Goal: Transaction & Acquisition: Purchase product/service

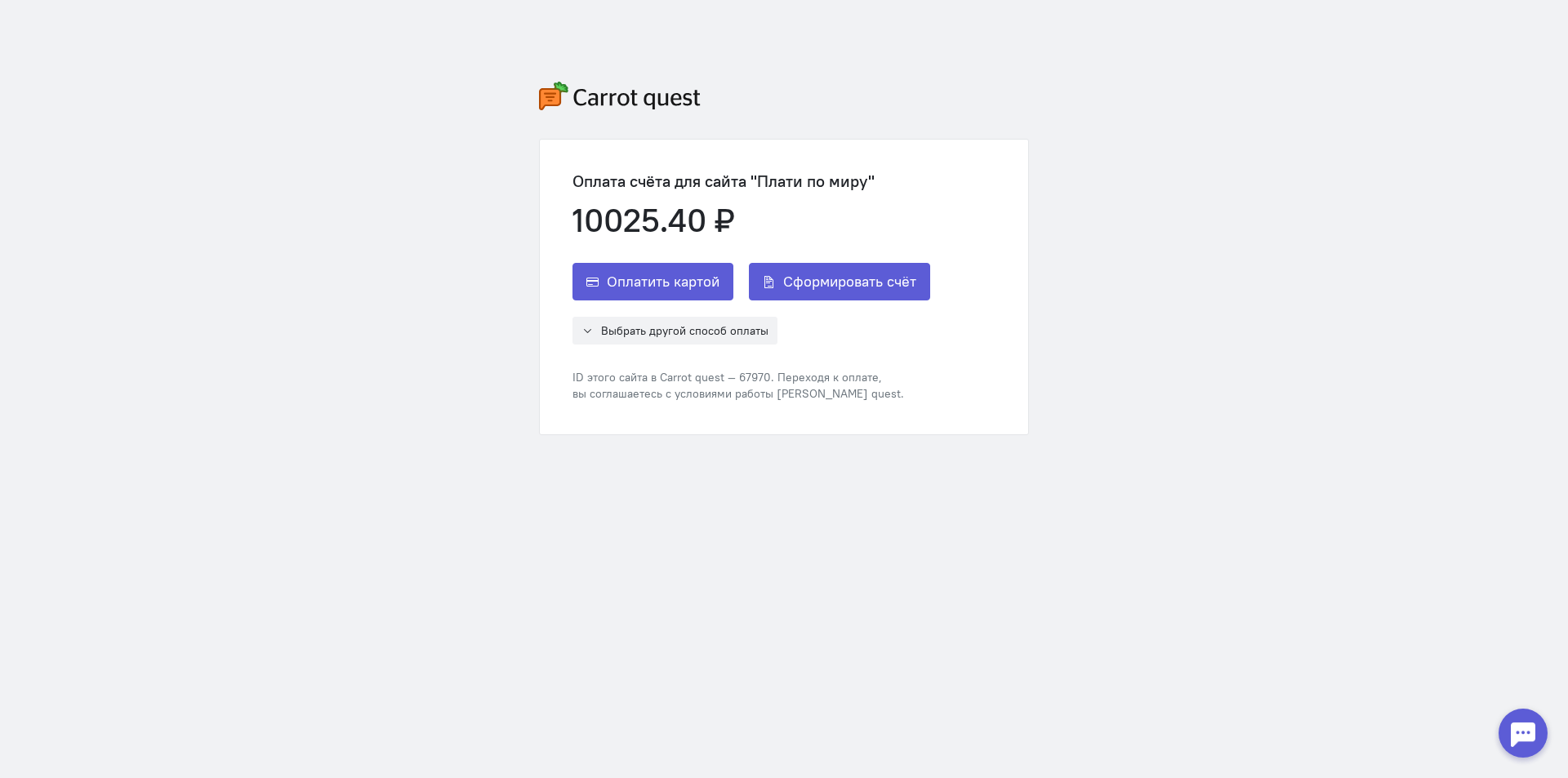
click at [872, 285] on span "Сформировать счёт" at bounding box center [849, 282] width 133 height 20
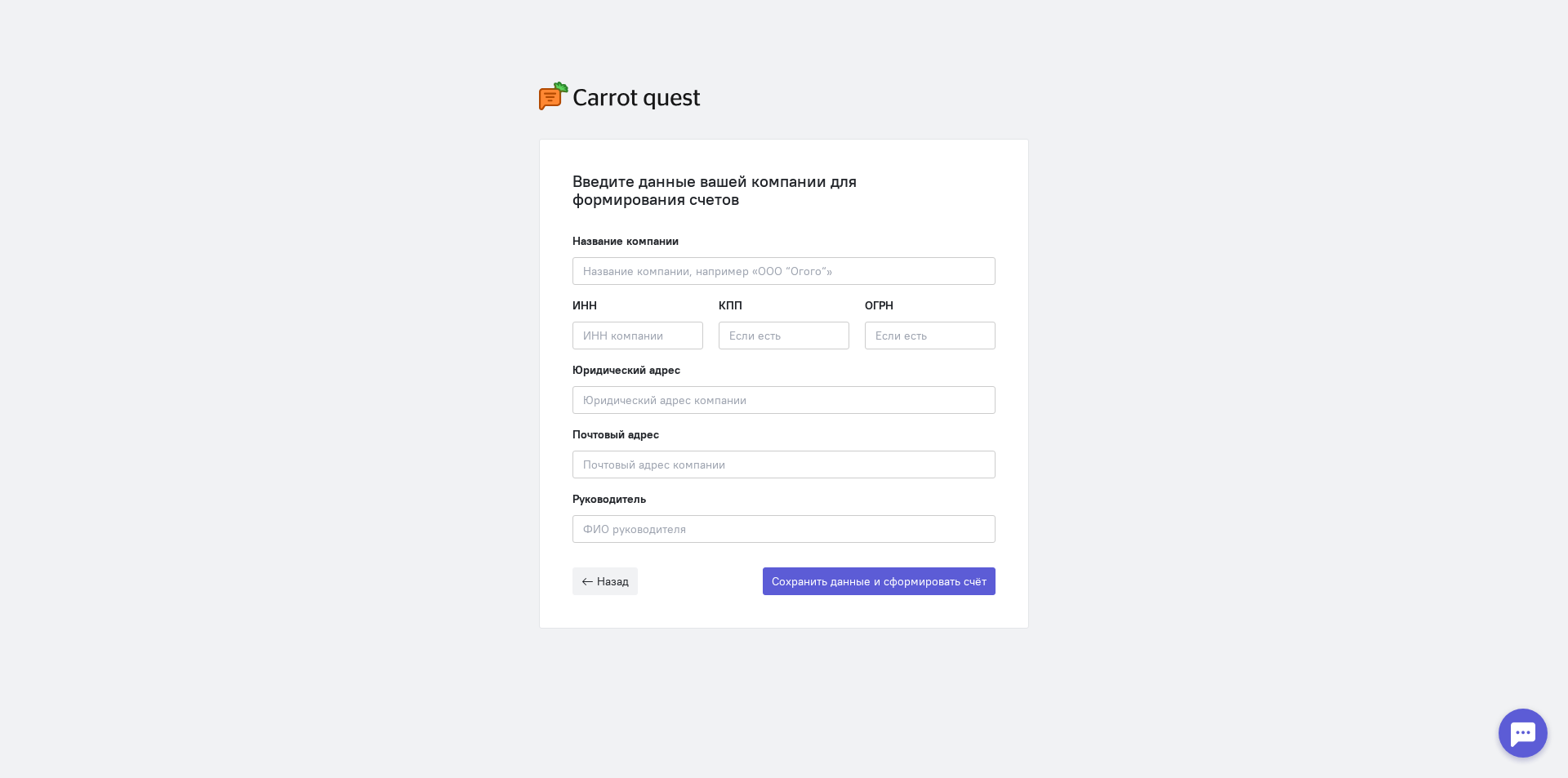
click at [1518, 727] on div at bounding box center [1523, 734] width 49 height 49
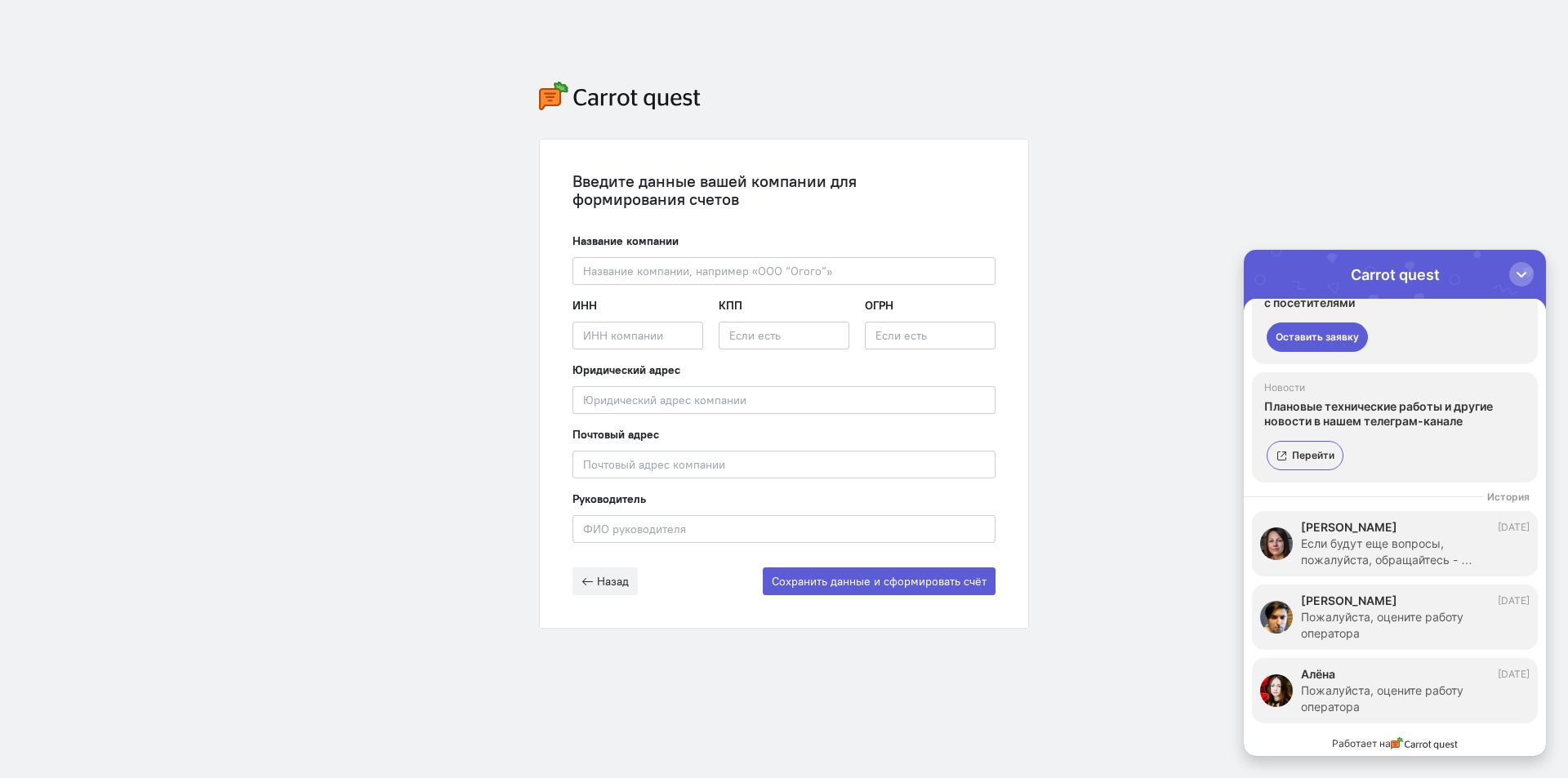
scroll to position [125, 0]
click at [1397, 548] on div "Если будут еще вопросы, пожалуйста, обращайтесь - …" at bounding box center [1406, 552] width 212 height 33
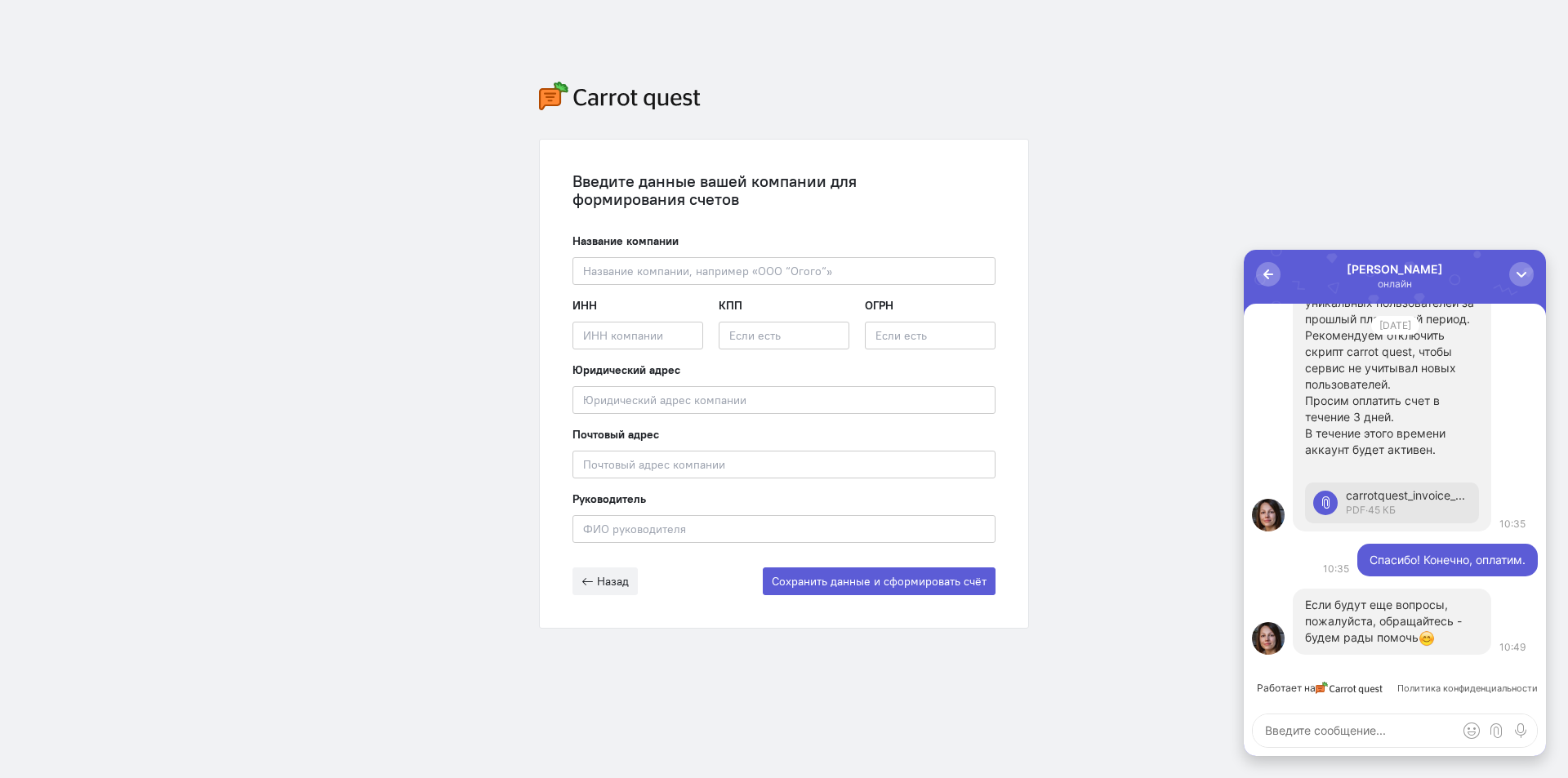
click at [1388, 498] on div "carrotquest_invoice_Azq7UmUviVpGxk1O.pdf" at bounding box center [1408, 496] width 125 height 14
click at [610, 580] on span "Назад" at bounding box center [612, 581] width 32 height 14
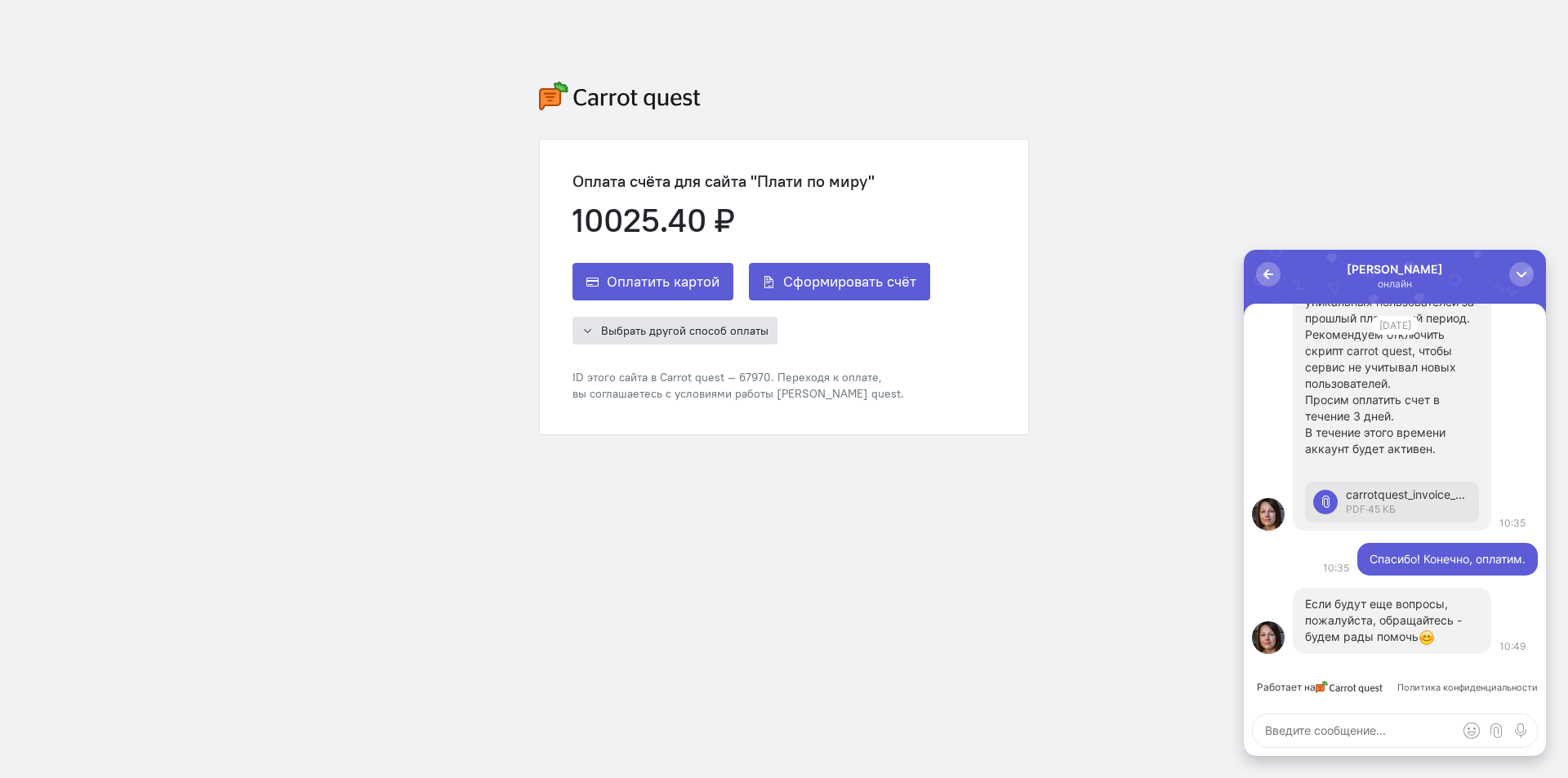
click at [682, 336] on span "Выбрать другой способ оплаты" at bounding box center [684, 331] width 167 height 14
click at [921, 343] on div "Выбрать другой способ оплаты ЮMoney (ex-Яндекс.Деньги) Сбербанк Альфа-Банк" at bounding box center [751, 331] width 358 height 28
click at [858, 285] on span "Сформировать счёт" at bounding box center [849, 282] width 133 height 20
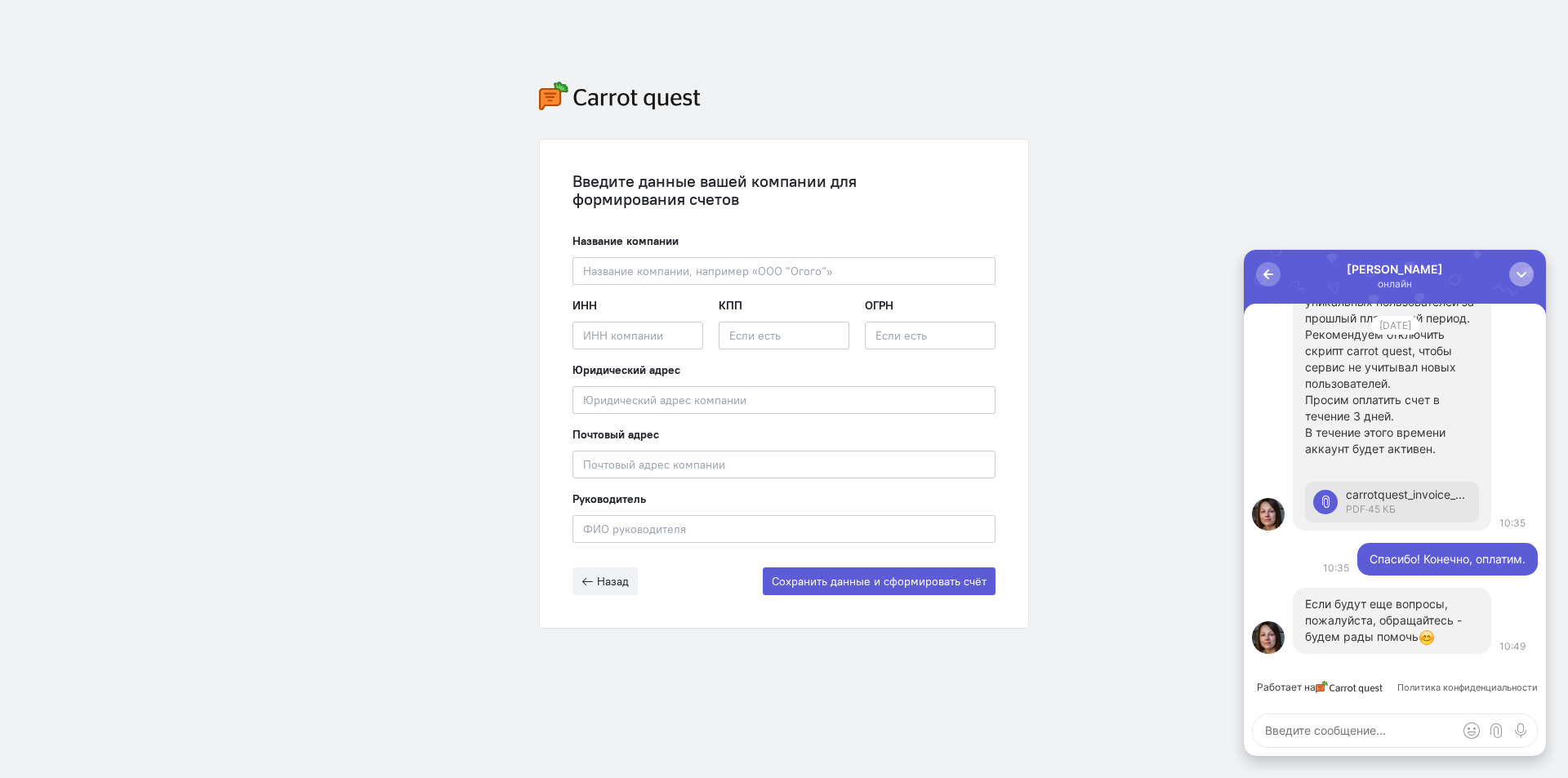
click at [1523, 270] on div "button" at bounding box center [1521, 275] width 16 height 16
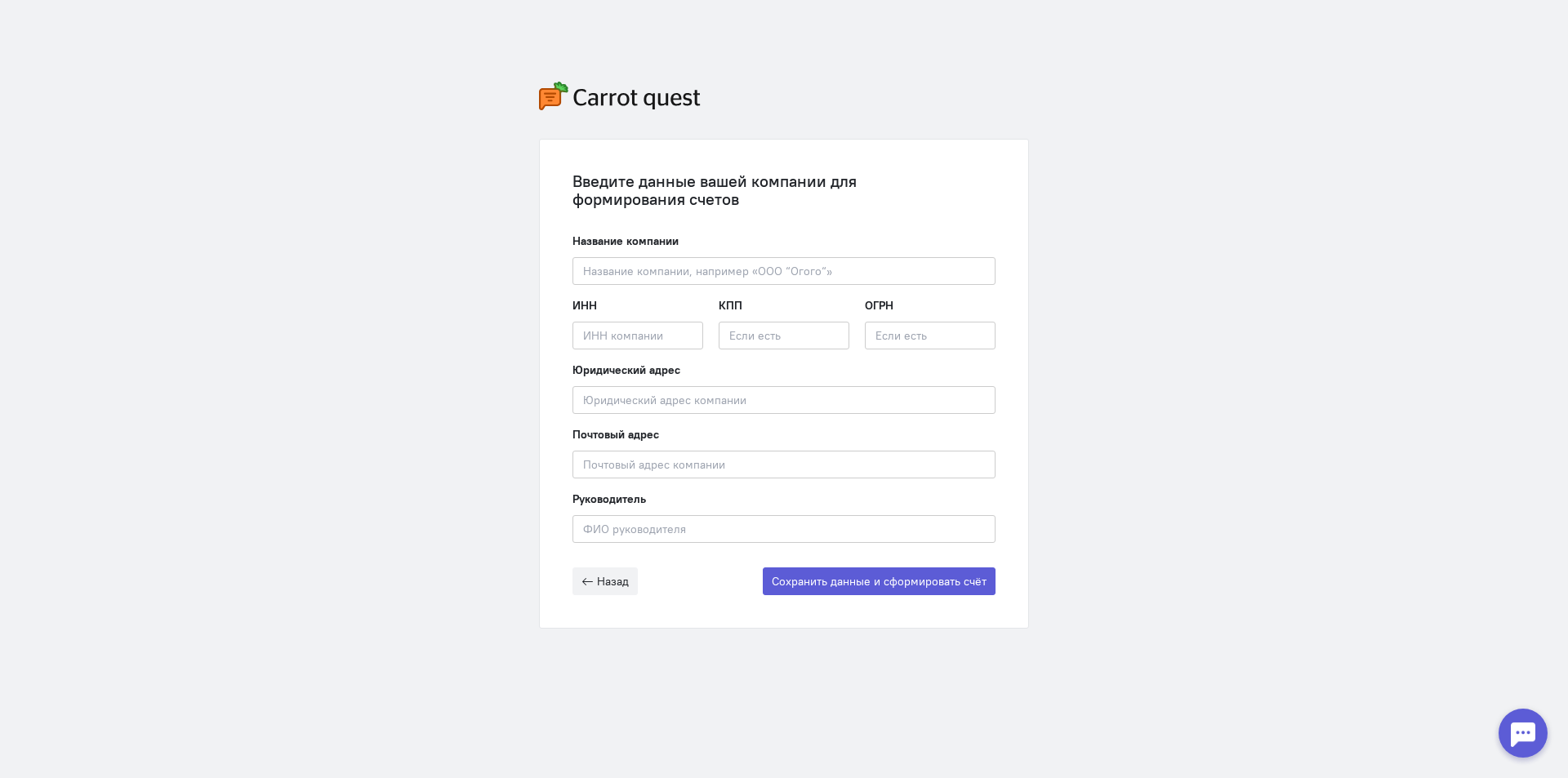
scroll to position [0, 0]
click at [661, 269] on input "text" at bounding box center [784, 271] width 423 height 28
paste input ""[PERSON_NAME]""
click at [586, 268] on input ""[PERSON_NAME]"" at bounding box center [784, 271] width 423 height 28
type input "ООО "ПЭЙ ПИПЛ""
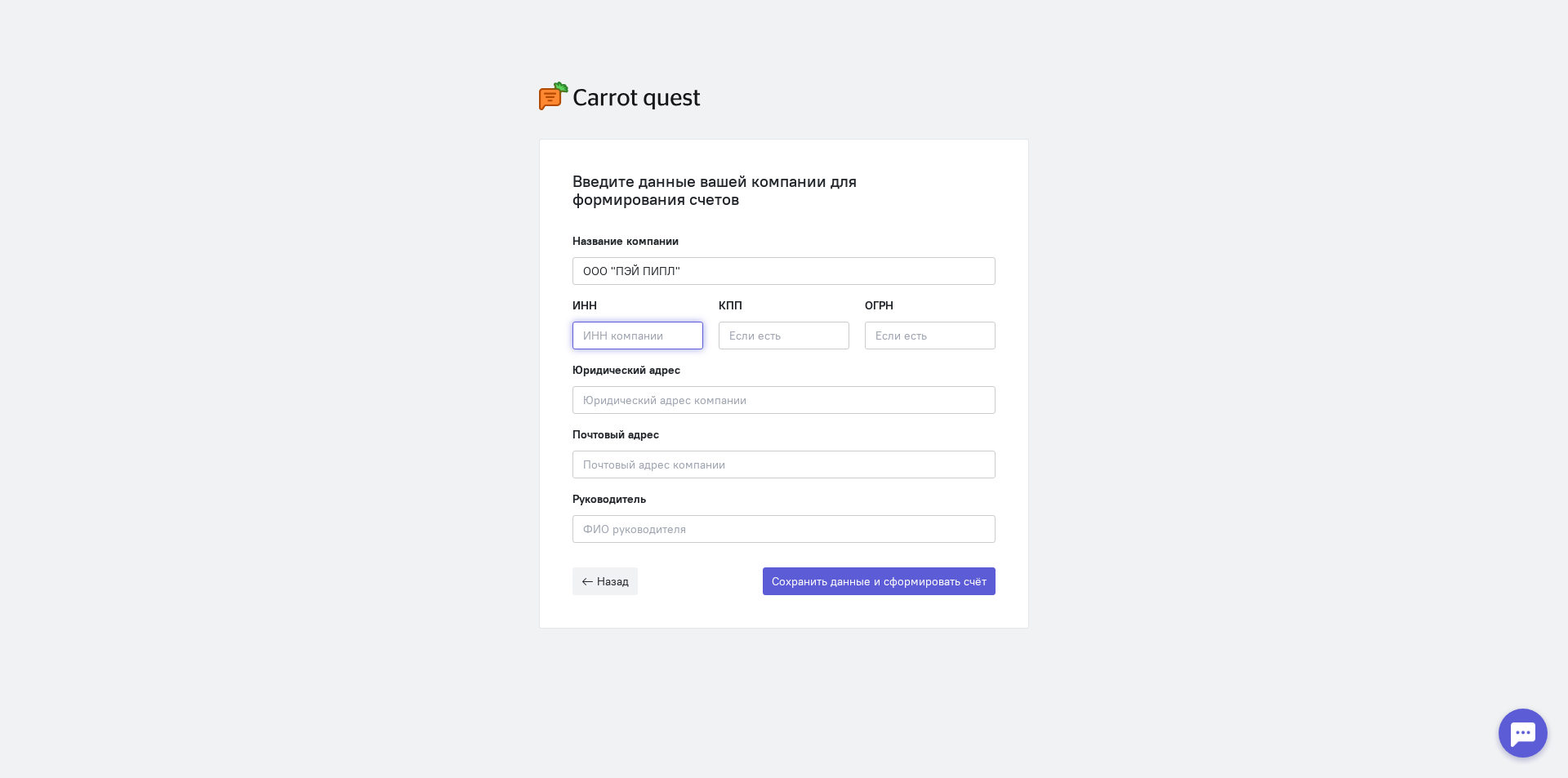
click at [670, 331] on input "text" at bounding box center [638, 335] width 131 height 28
paste input "7802942714"
type input "7802942714"
click at [778, 327] on input "text" at bounding box center [784, 335] width 131 height 28
paste input "780201001"
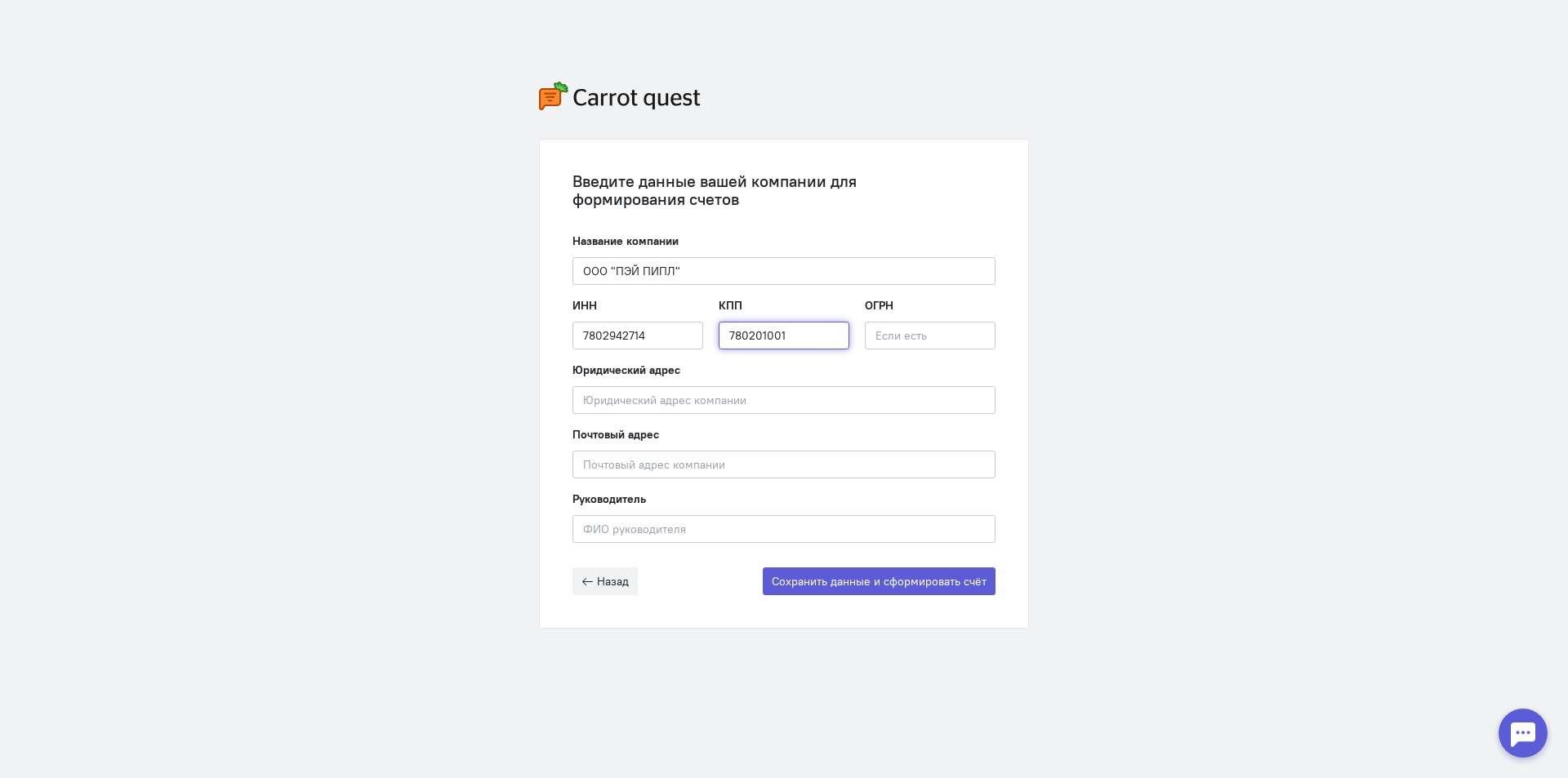
type input "780201001"
click at [917, 334] on input "text" at bounding box center [929, 335] width 131 height 28
paste input "1237800082849"
type input "1237800082849"
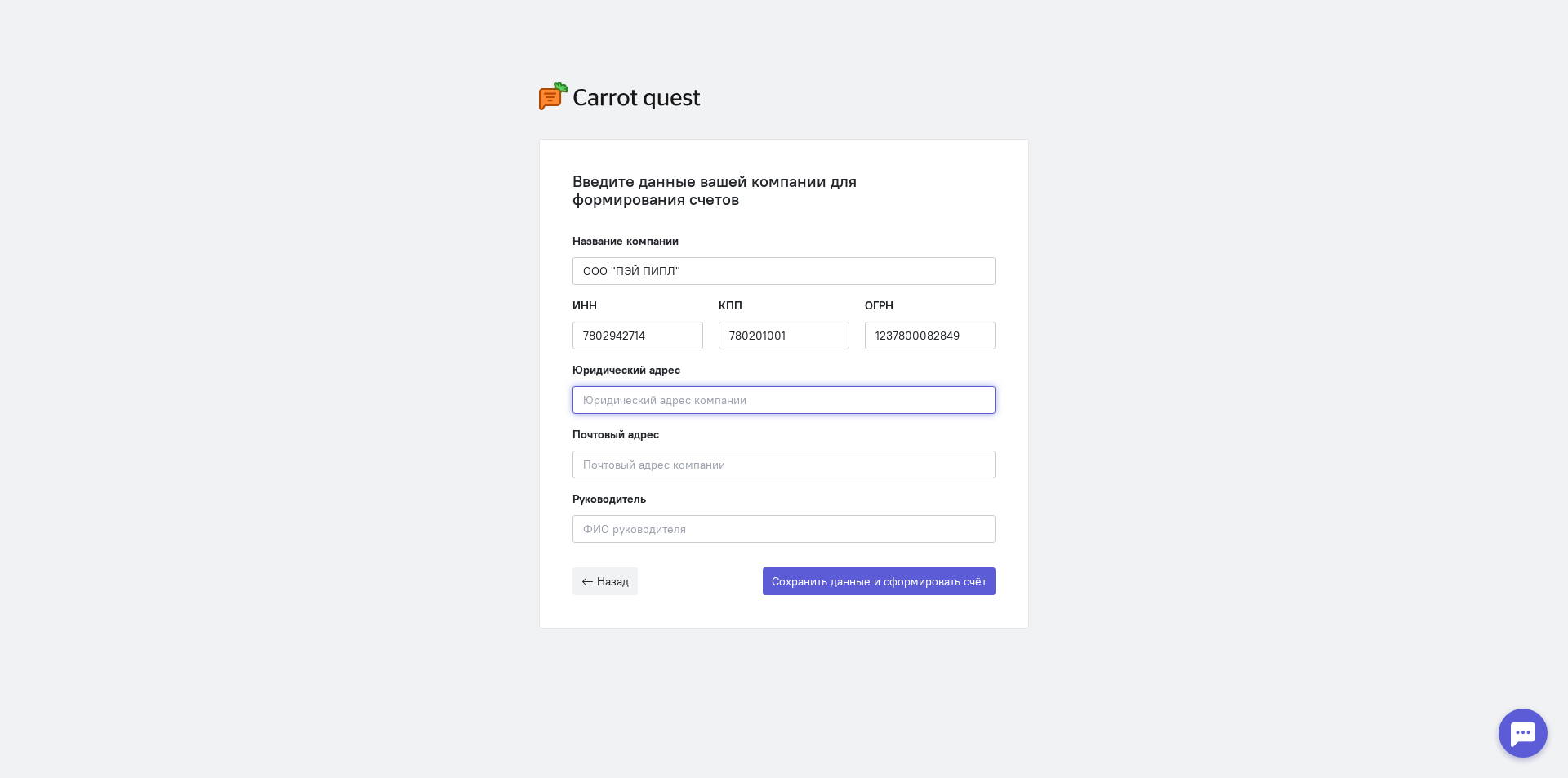
click at [687, 400] on input "text" at bounding box center [784, 400] width 423 height 28
paste input "194017, Город [STREET_ADDRESS], помещ. 12-Н офис 10"
type input "194017, Город [STREET_ADDRESS], помещ. 12-Н офис 10"
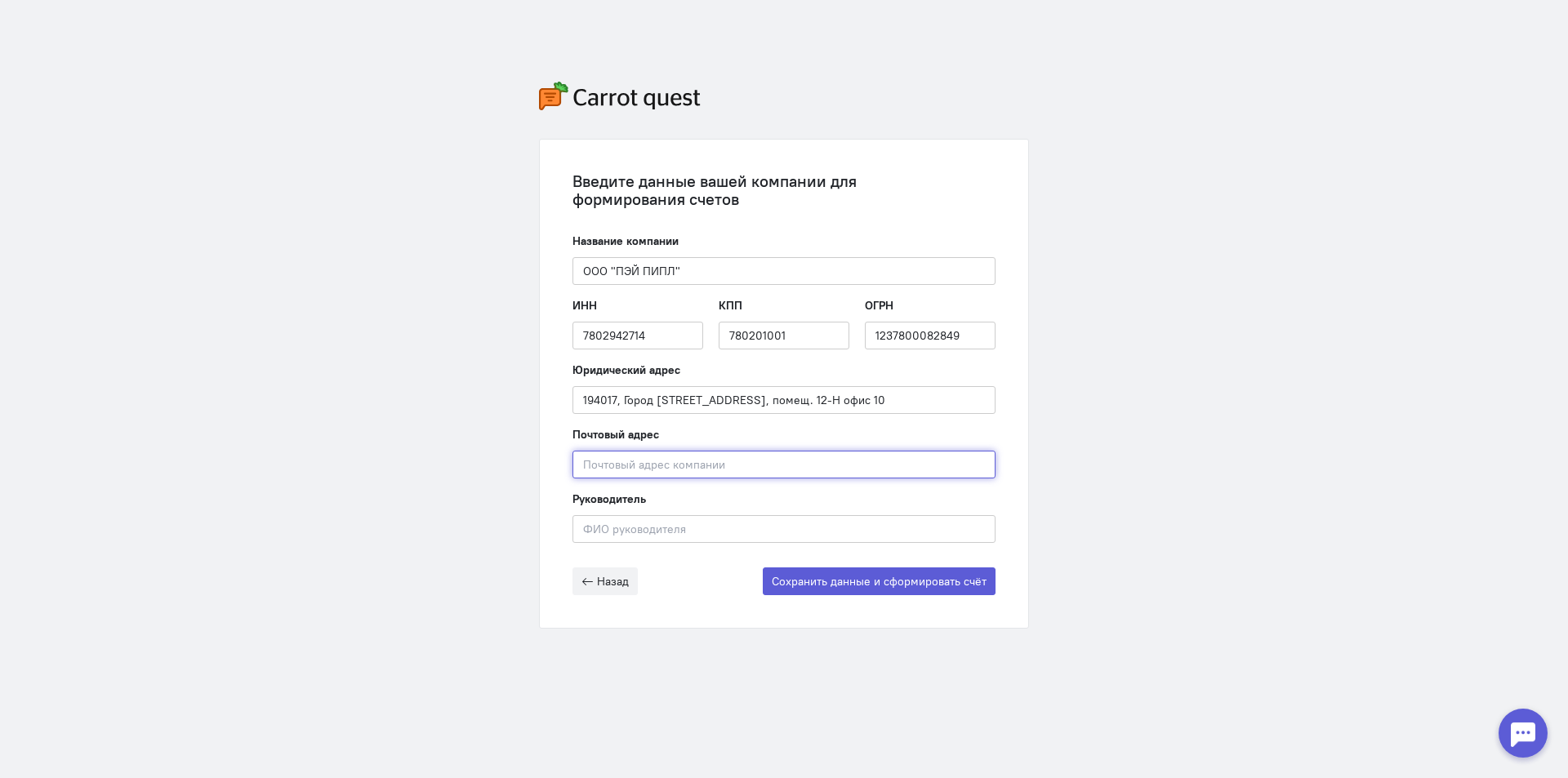
click at [694, 468] on input "text" at bounding box center [784, 464] width 423 height 28
paste input "194017"
type input "194017"
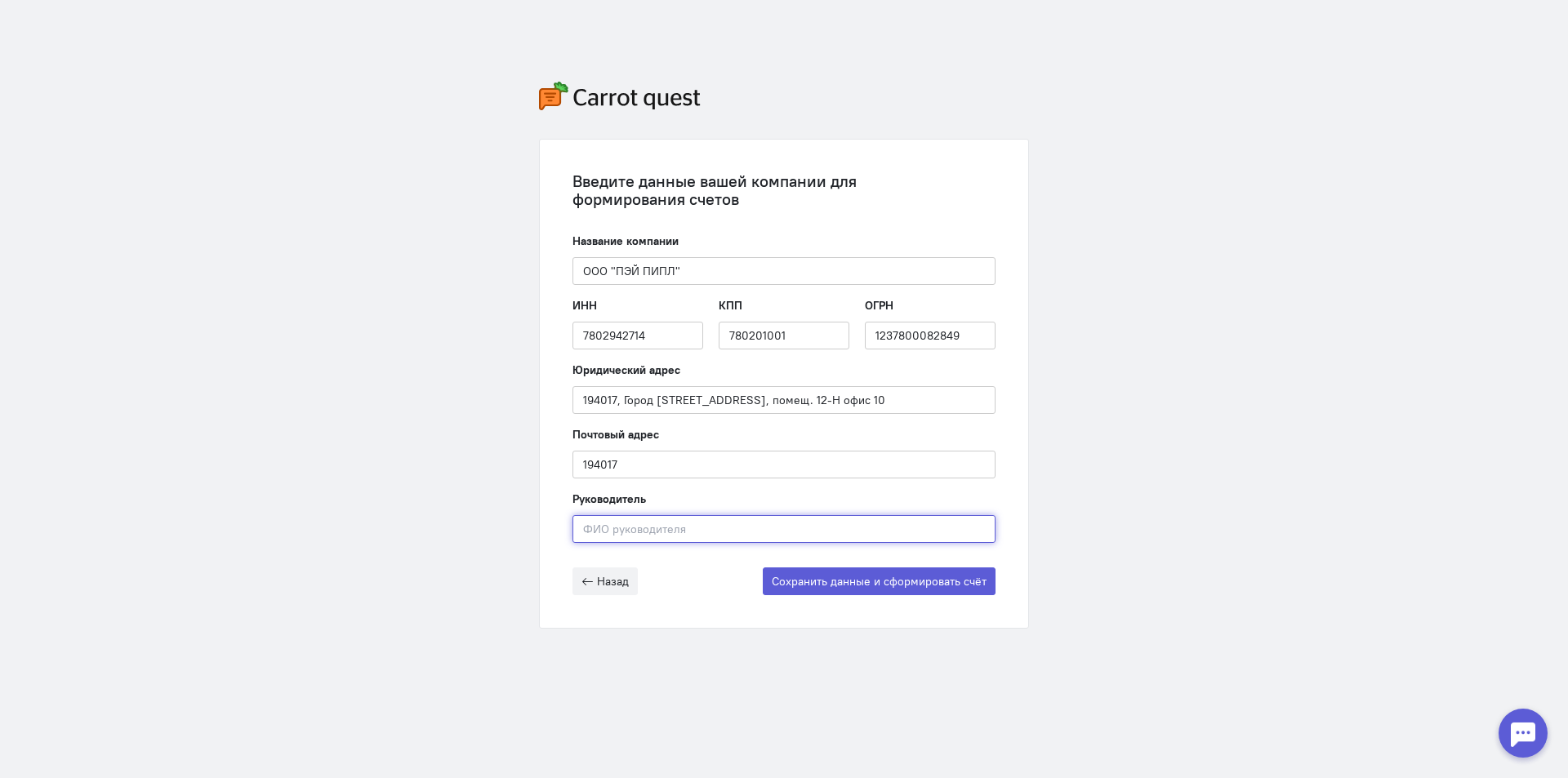
click at [630, 527] on input "text" at bounding box center [784, 529] width 423 height 28
paste input "Генеральный директор: [PERSON_NAME]"
drag, startPoint x: 712, startPoint y: 530, endPoint x: 533, endPoint y: 532, distance: 179.0
click at [533, 532] on div "Введите данные вашей компании для формирования счетов Название компании ООО "ПЭ…" at bounding box center [784, 355] width 523 height 710
type input "[PERSON_NAME]"
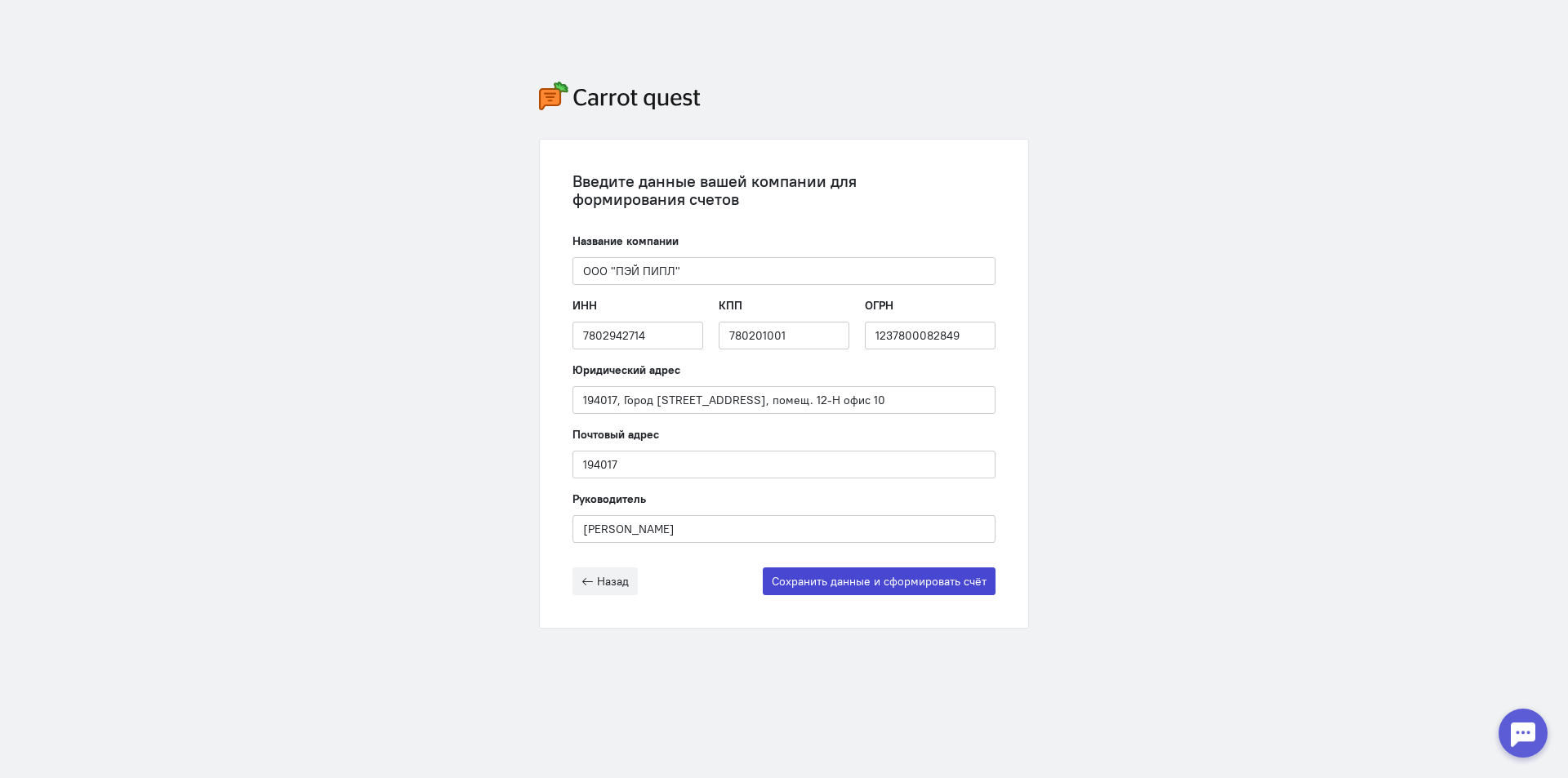
click at [872, 586] on button "Сохранить данные и сформировать счёт" at bounding box center [879, 581] width 233 height 28
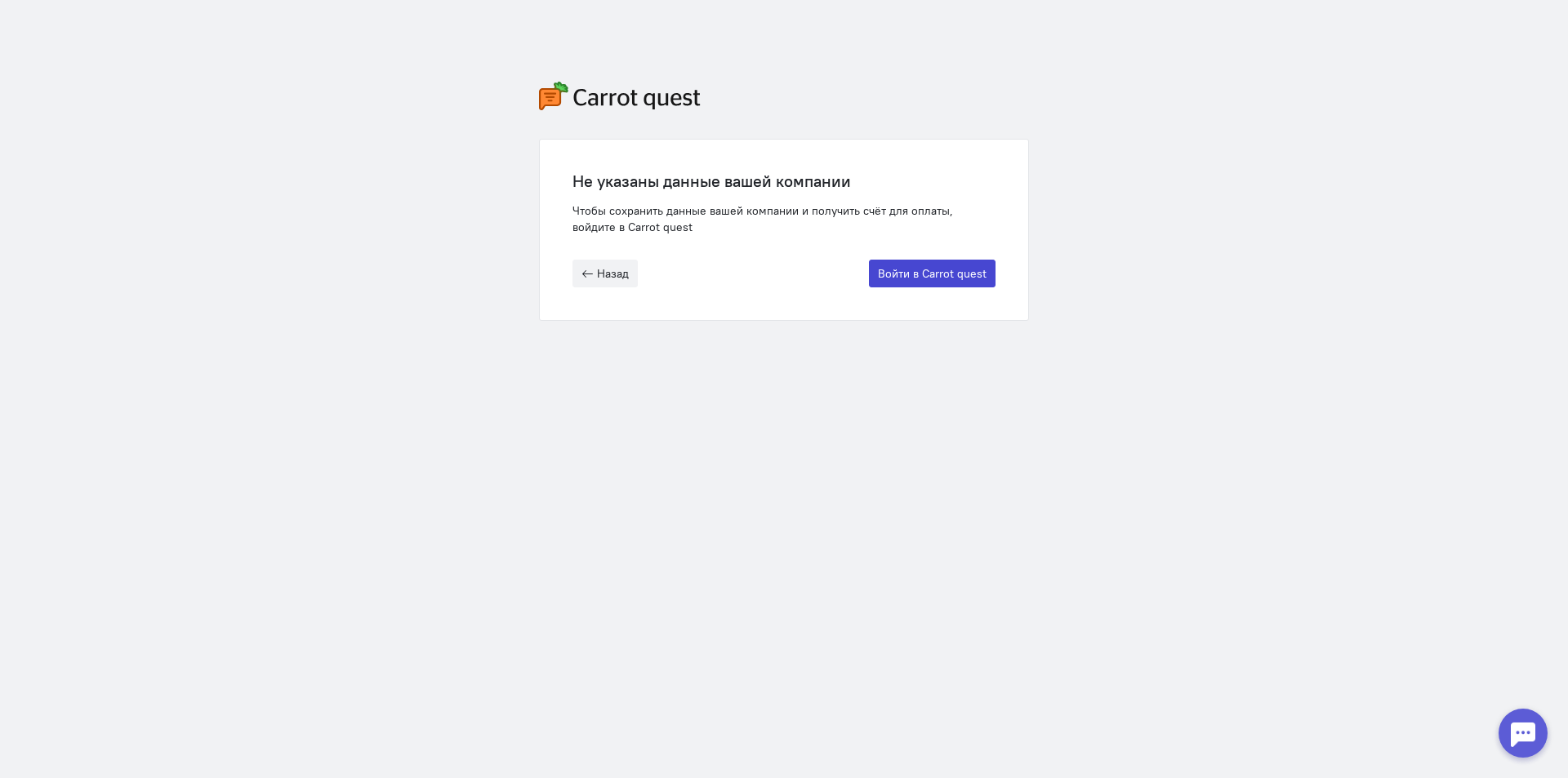
click at [926, 274] on button "Войти в Carrot quest" at bounding box center [932, 273] width 126 height 28
